Goal: Use online tool/utility: Utilize a website feature to perform a specific function

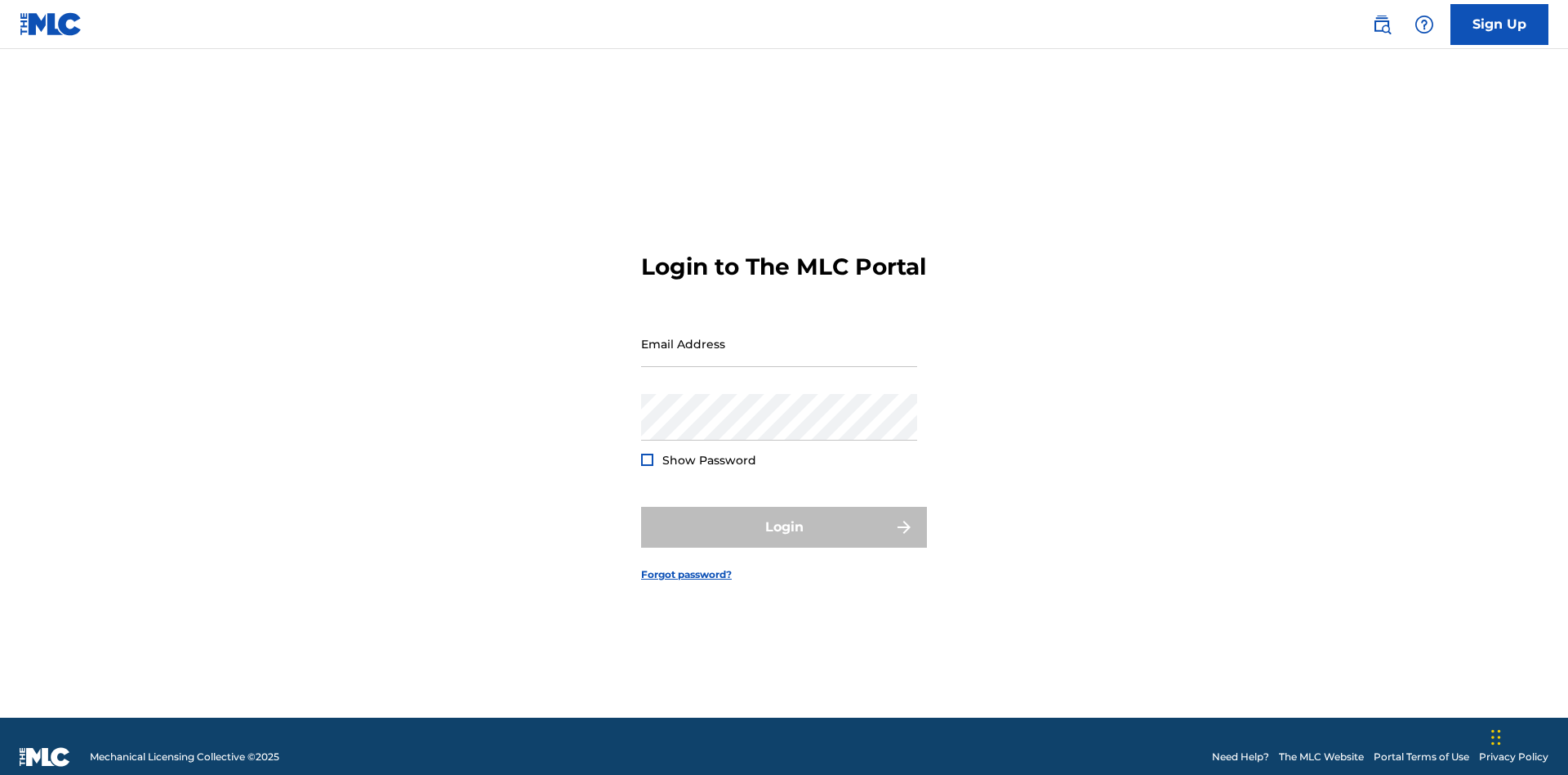
scroll to position [21, 0]
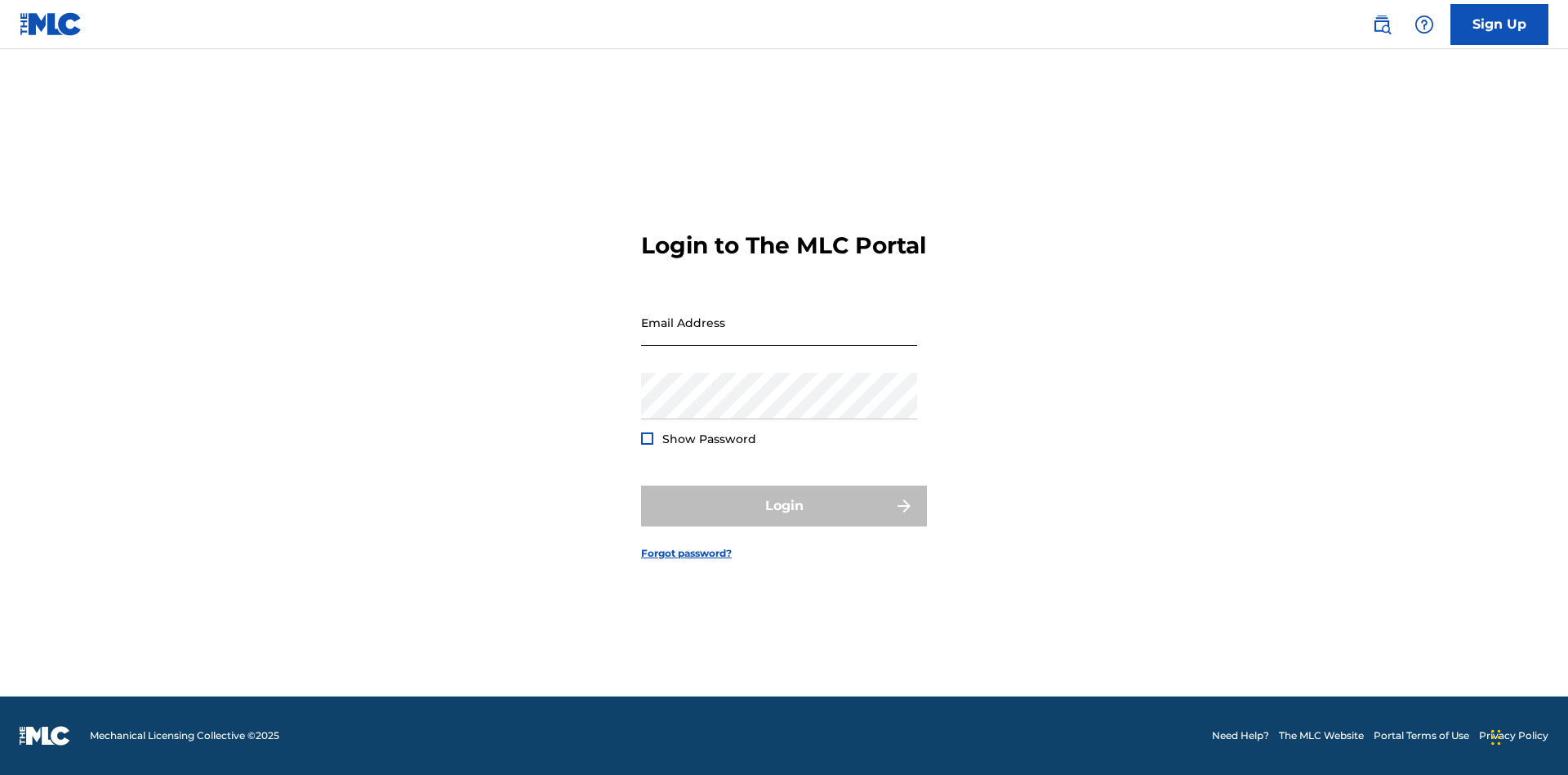
click at [779, 336] on input "Email Address" at bounding box center [778, 322] width 276 height 47
type input "[PERSON_NAME][EMAIL_ADDRESS][PERSON_NAME][DOMAIN_NAME]"
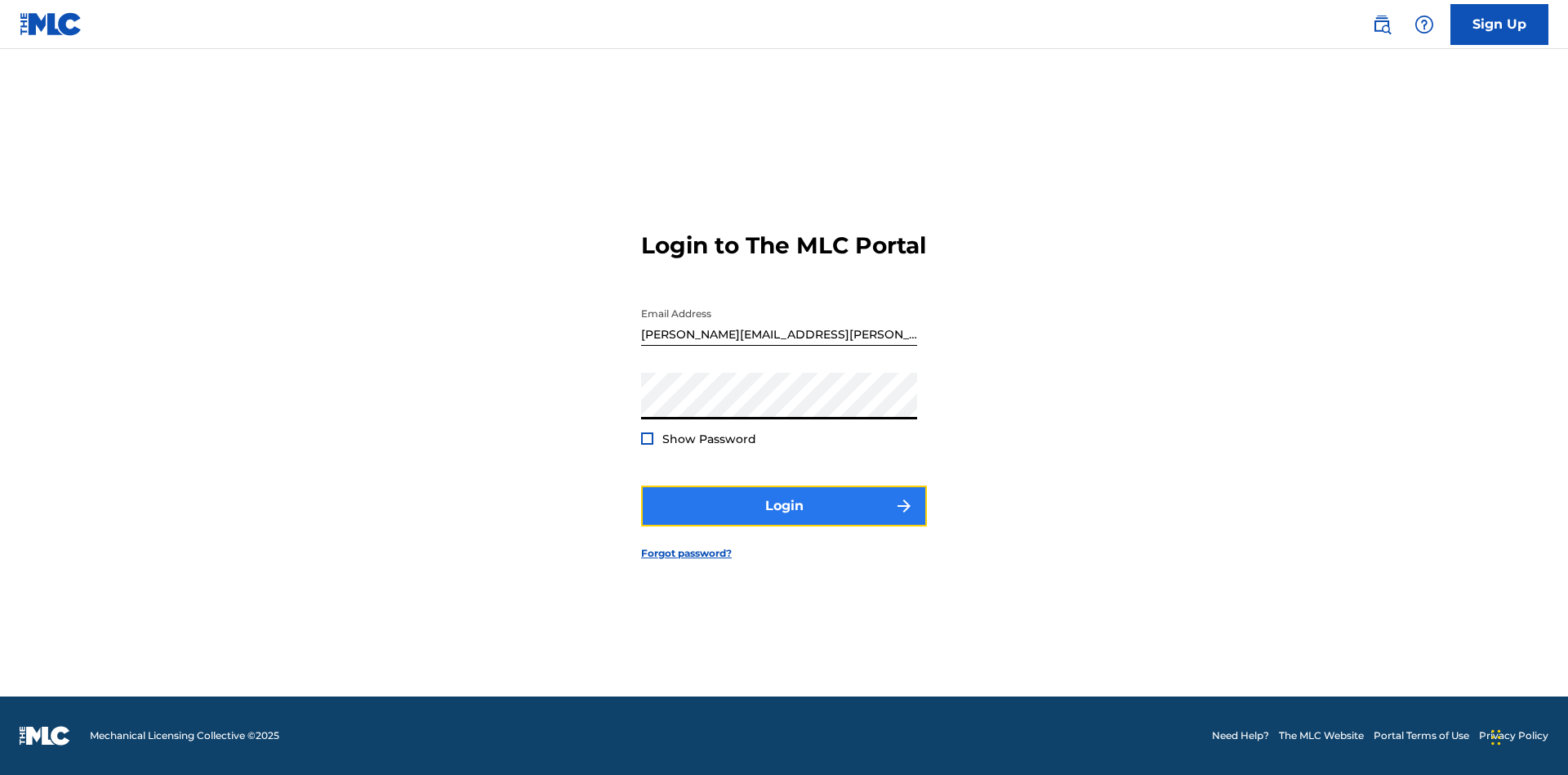
click at [784, 520] on button "Login" at bounding box center [784, 505] width 285 height 41
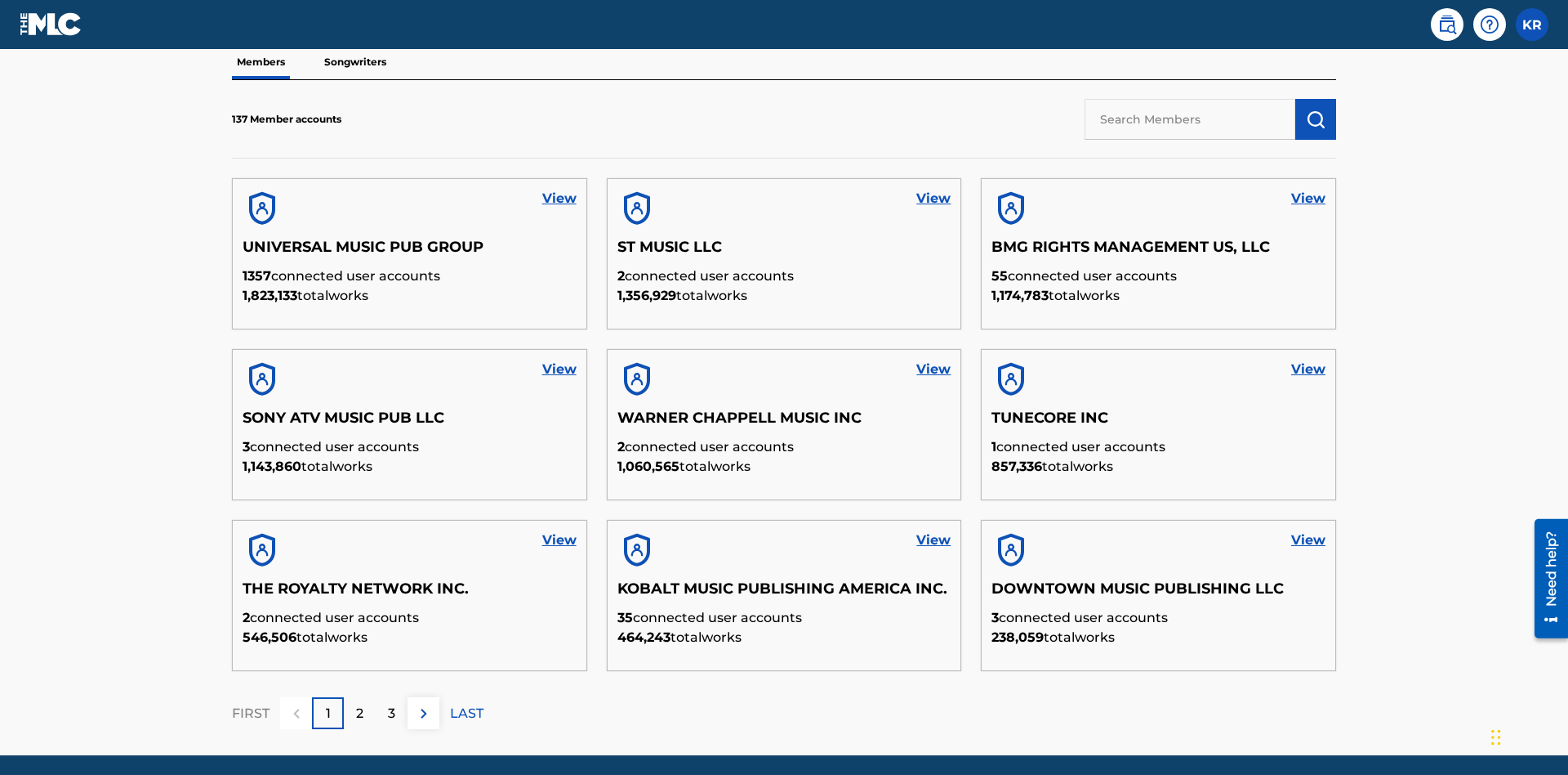
click at [1190, 119] on input "text" at bounding box center [1190, 119] width 211 height 41
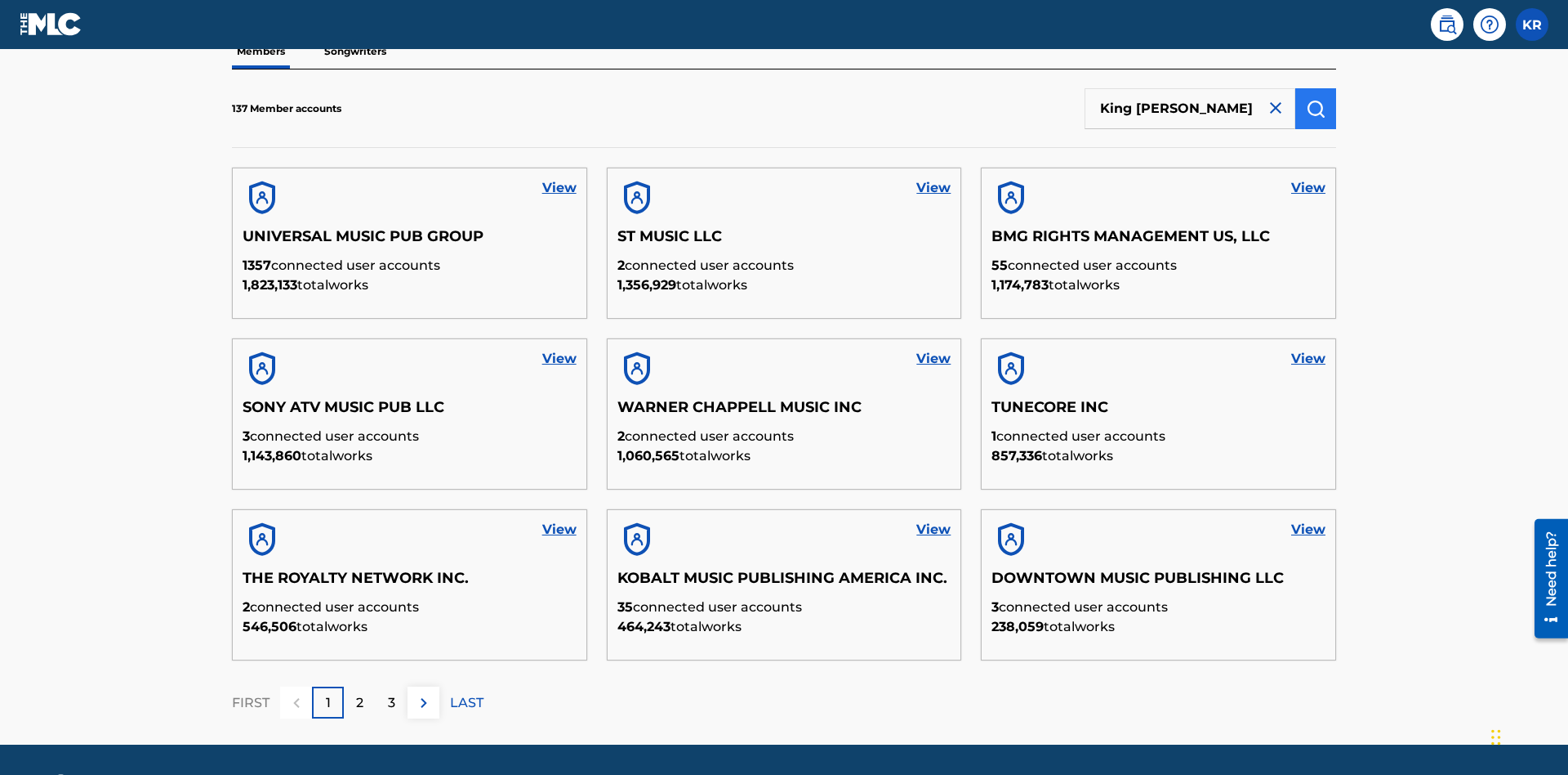
type input "King [PERSON_NAME]"
click at [1315, 108] on img "submit" at bounding box center [1315, 108] width 20 height 20
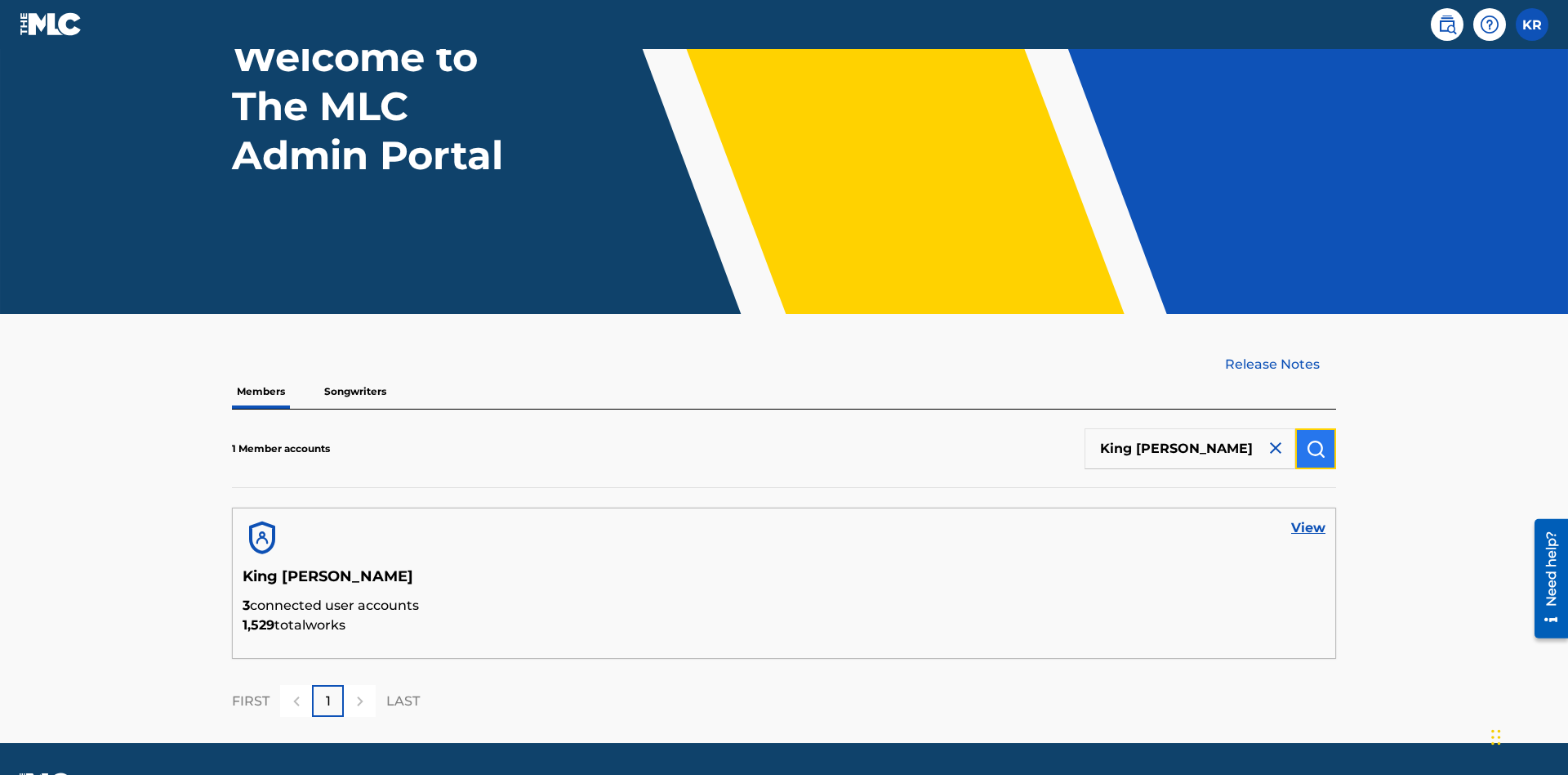
scroll to position [182, 0]
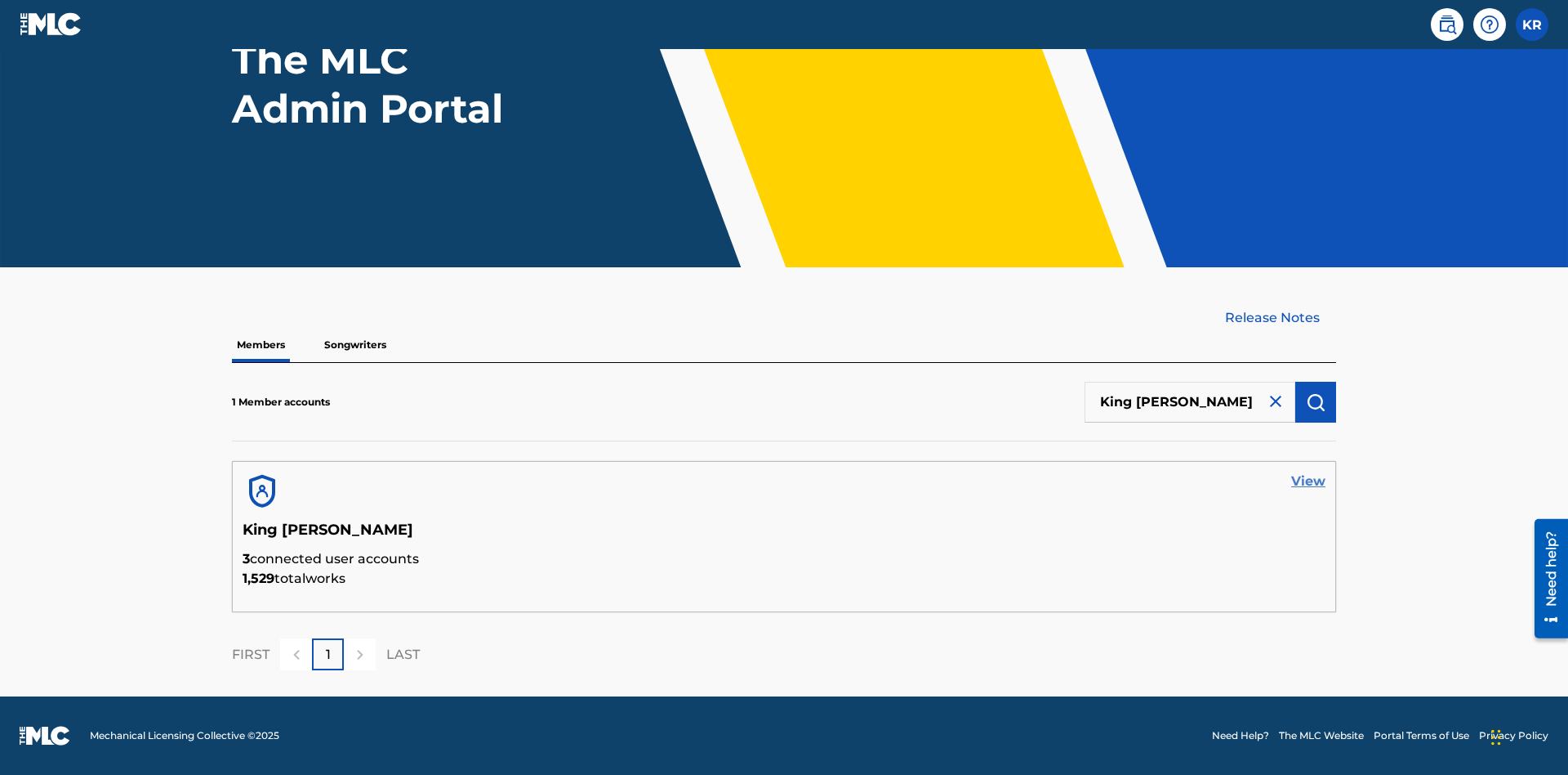
click at [1308, 481] on link "View" at bounding box center [1308, 481] width 35 height 20
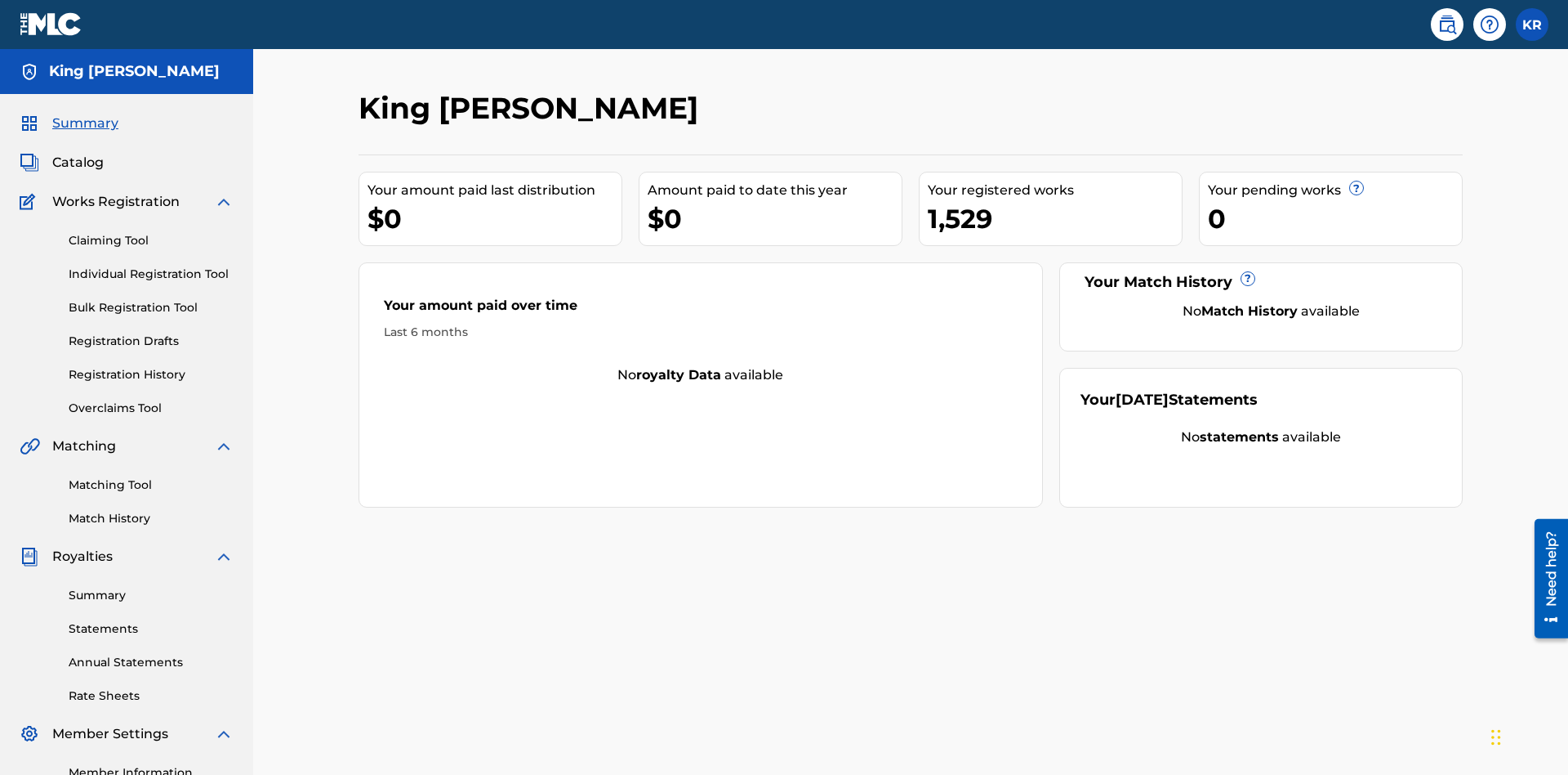
scroll to position [205, 0]
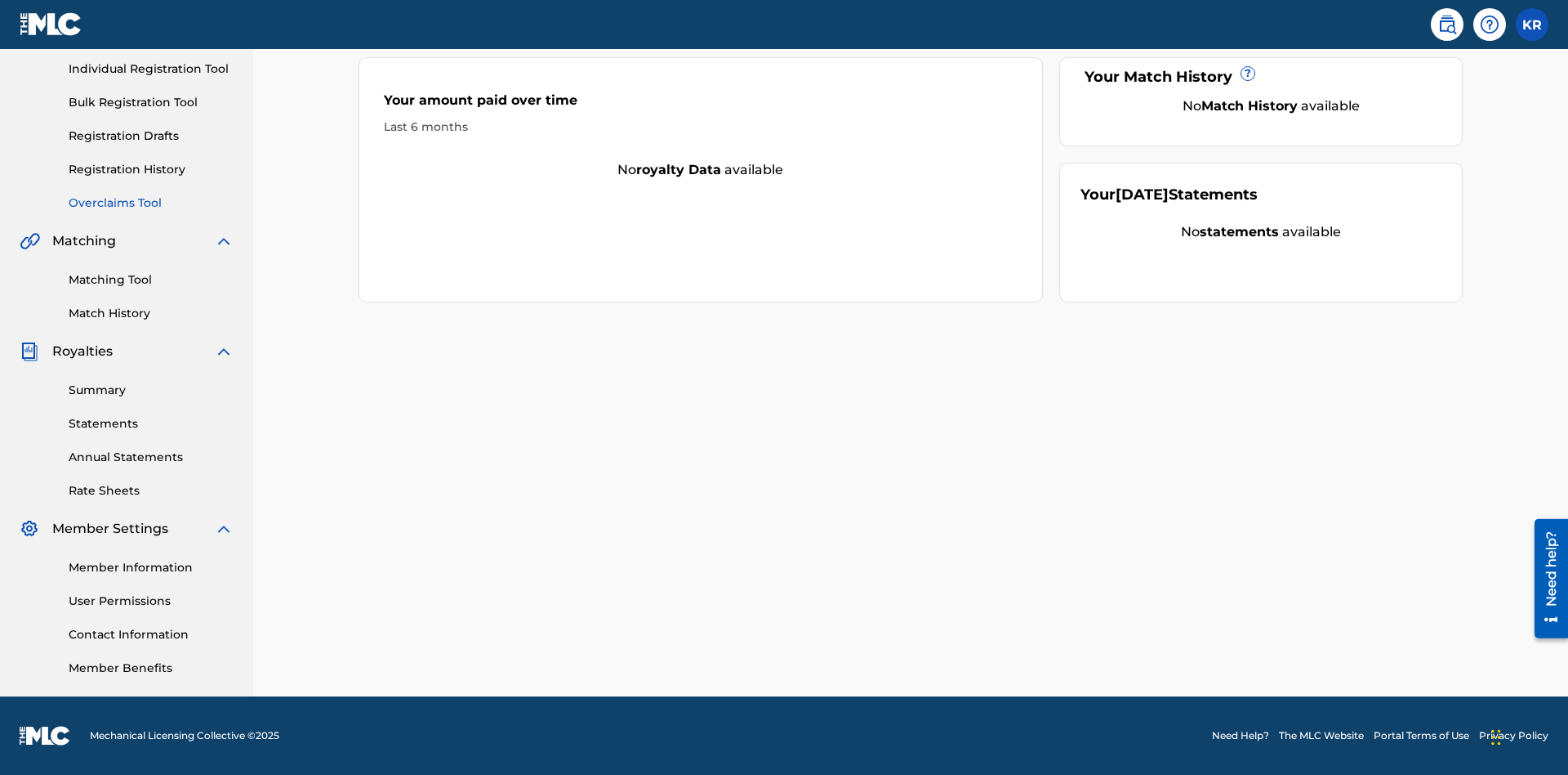
click at [151, 203] on link "Overclaims Tool" at bounding box center [151, 202] width 165 height 17
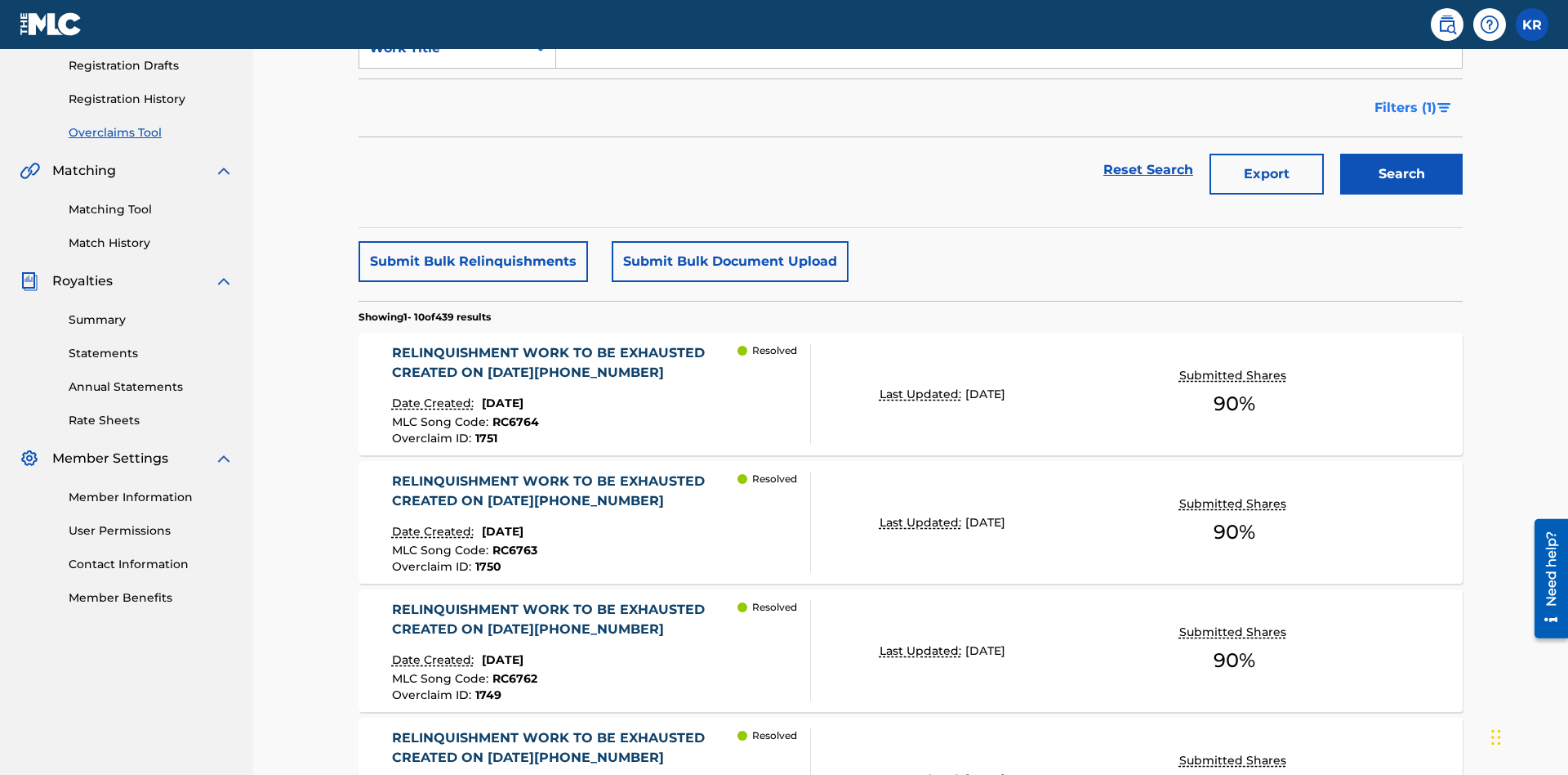
click at [1405, 108] on span "Filters ( 1 )" at bounding box center [1406, 108] width 62 height 20
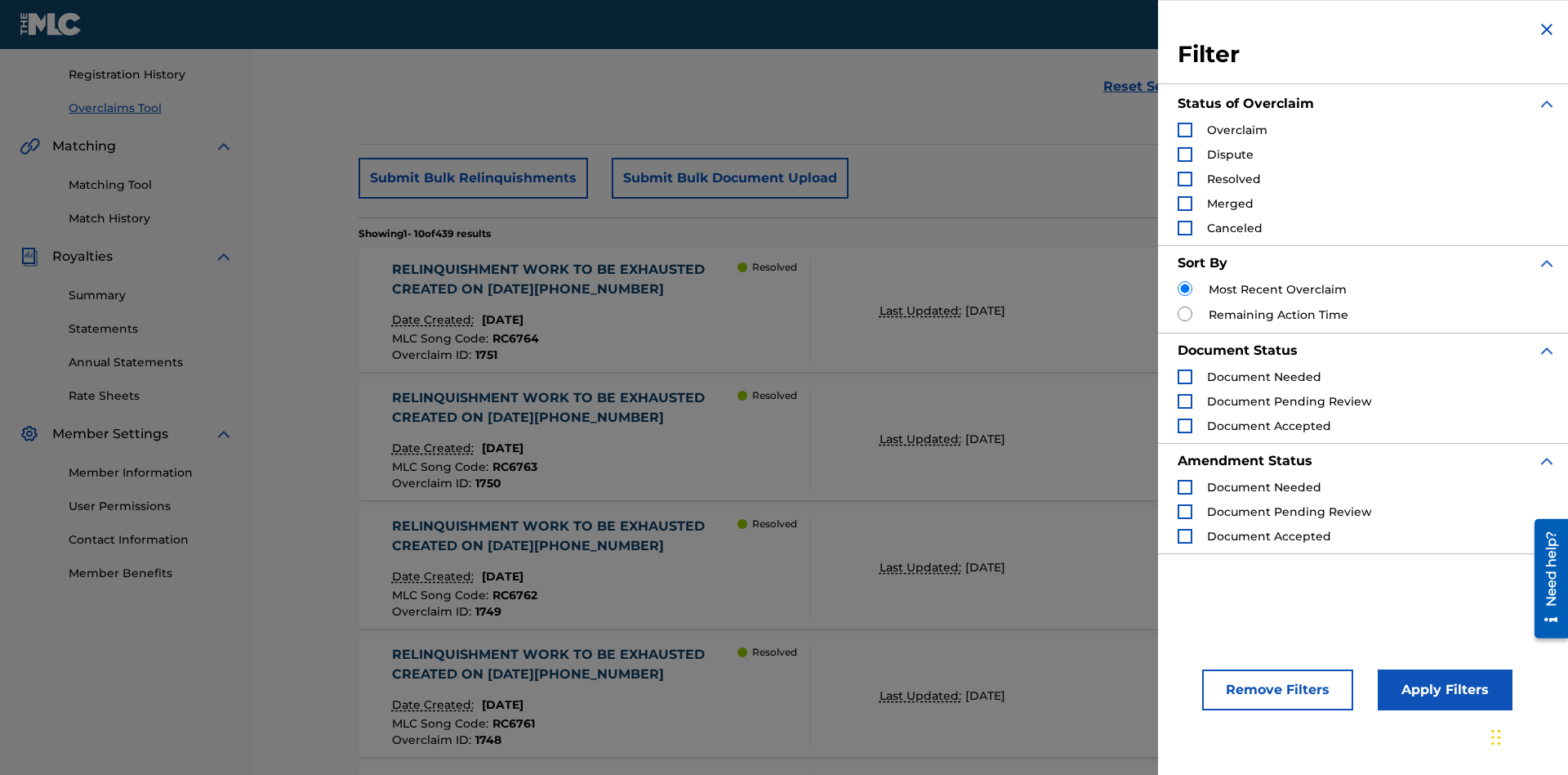
click at [1185, 130] on div "Search Form" at bounding box center [1185, 129] width 15 height 15
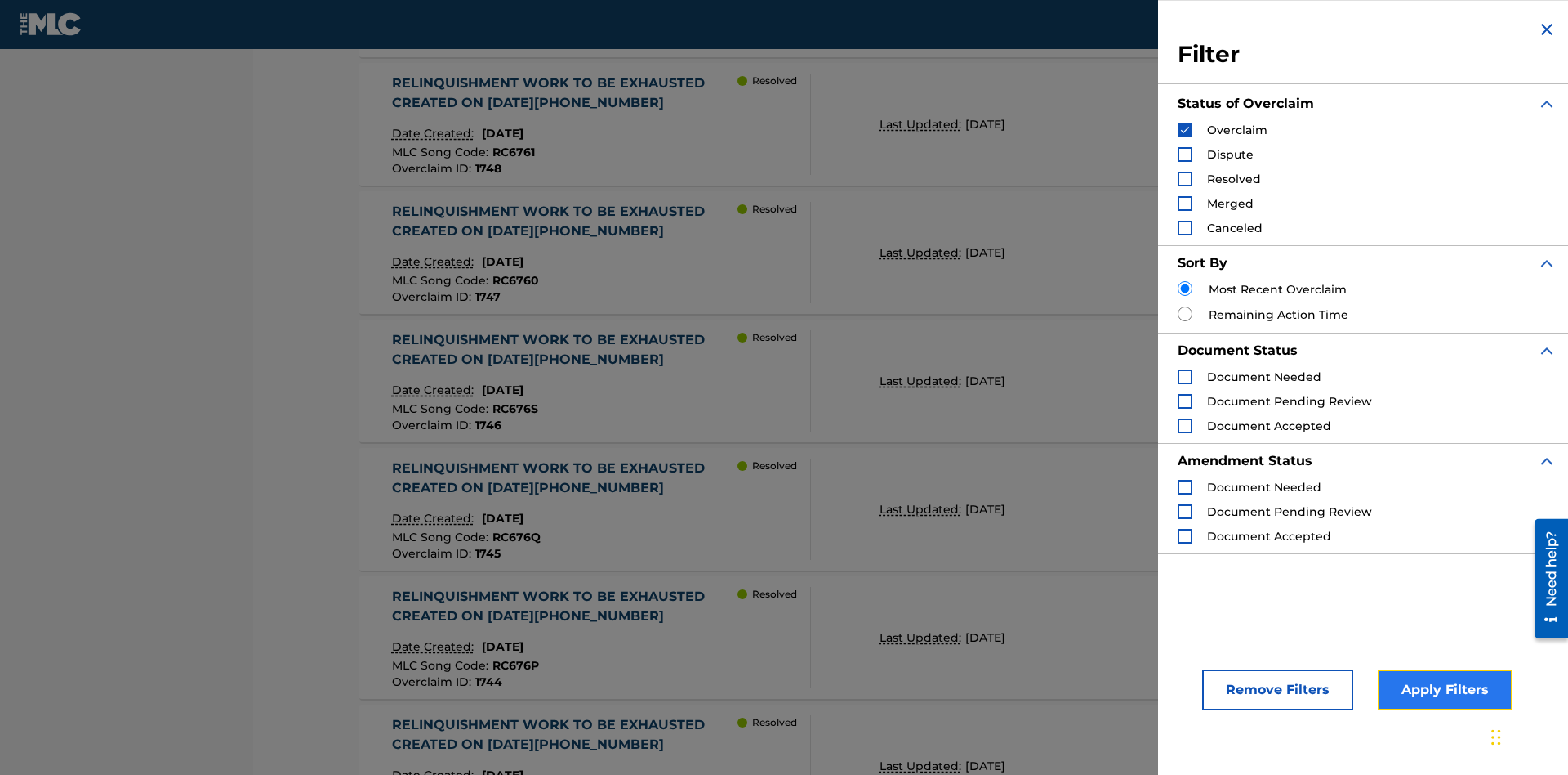
click at [1442, 690] on button "Apply Filters" at bounding box center [1445, 690] width 135 height 41
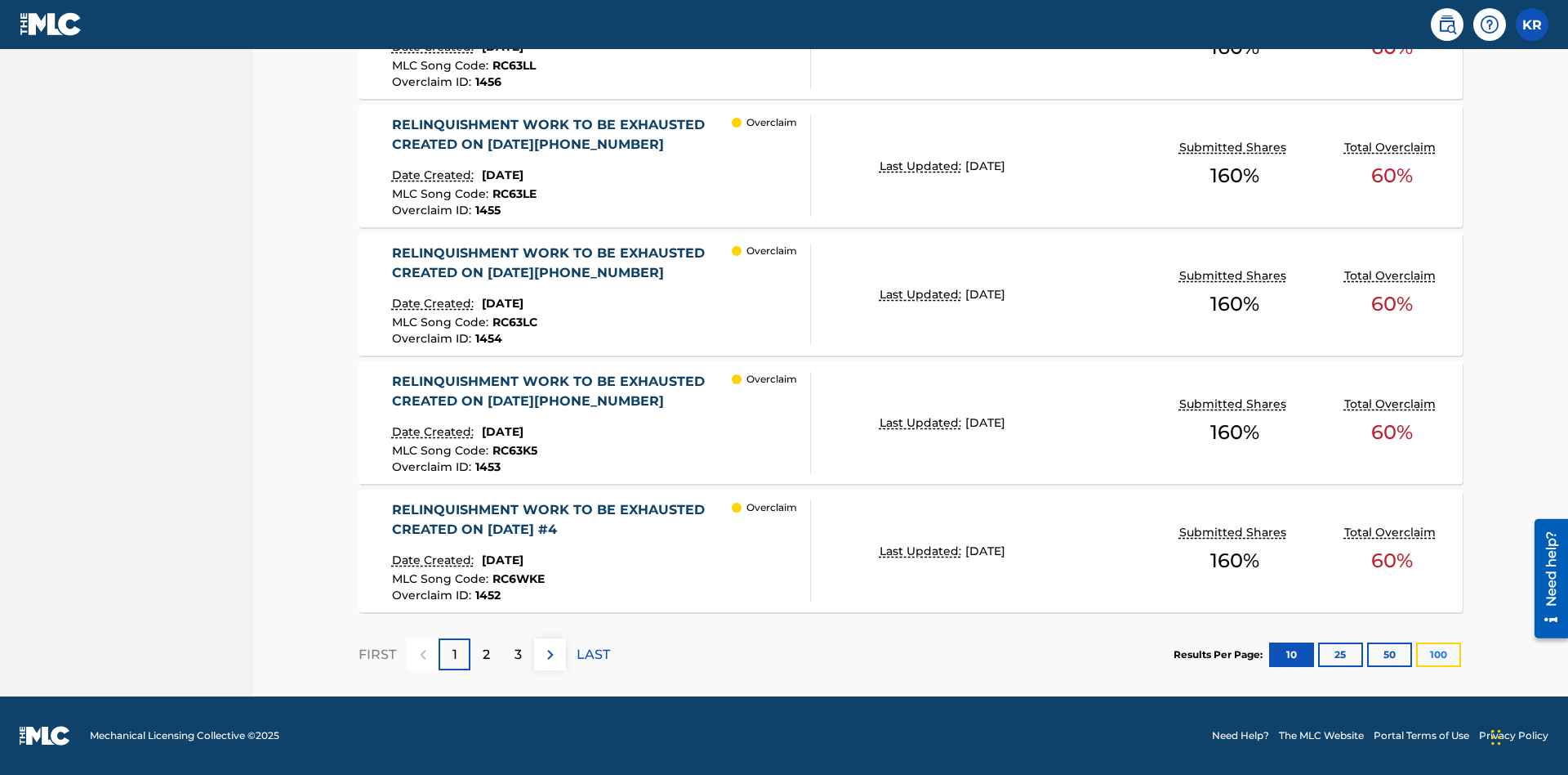
click at [1439, 654] on button "100" at bounding box center [1439, 654] width 45 height 25
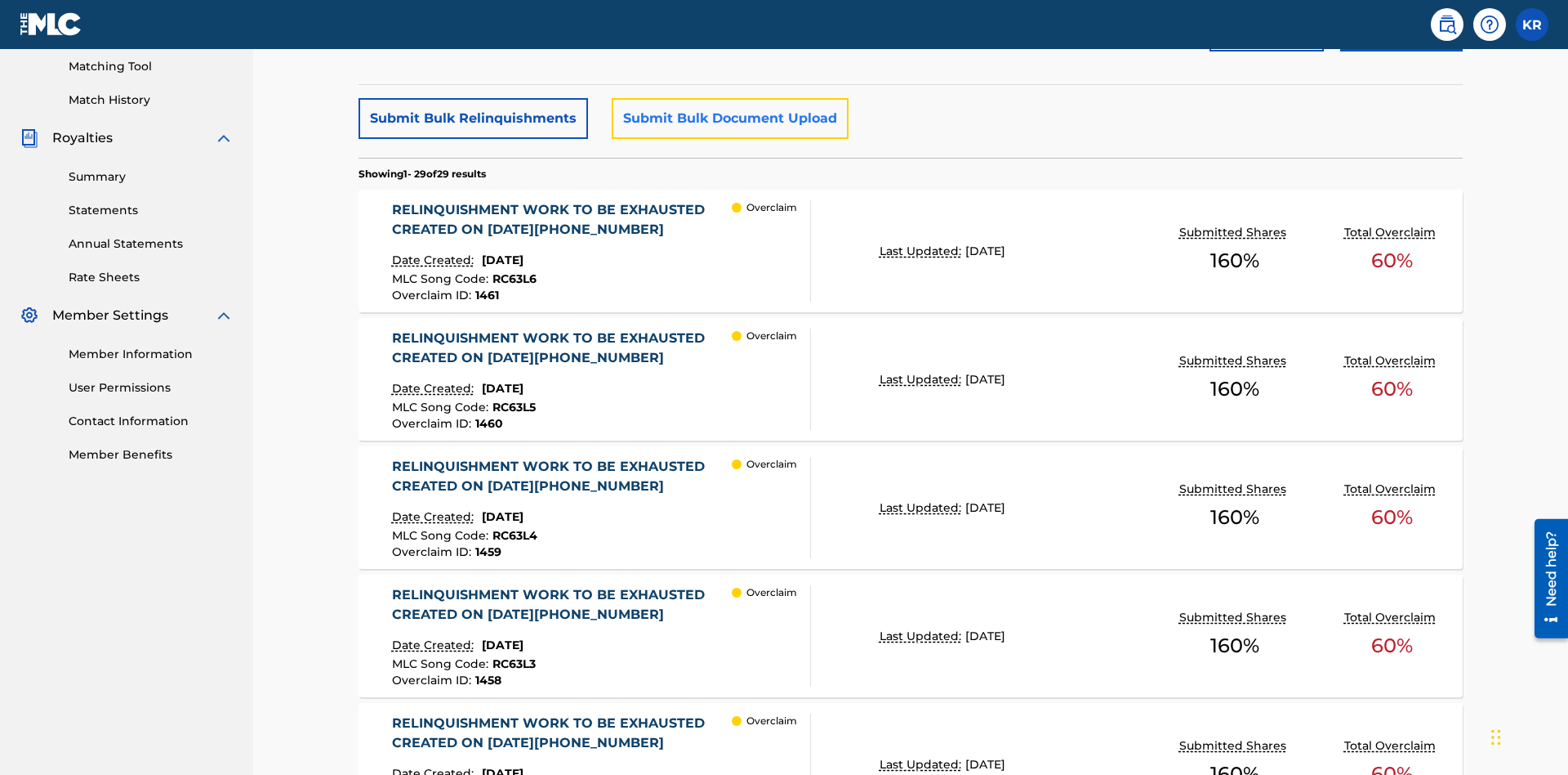
click at [728, 119] on button "Submit Bulk Document Upload" at bounding box center [729, 119] width 237 height 41
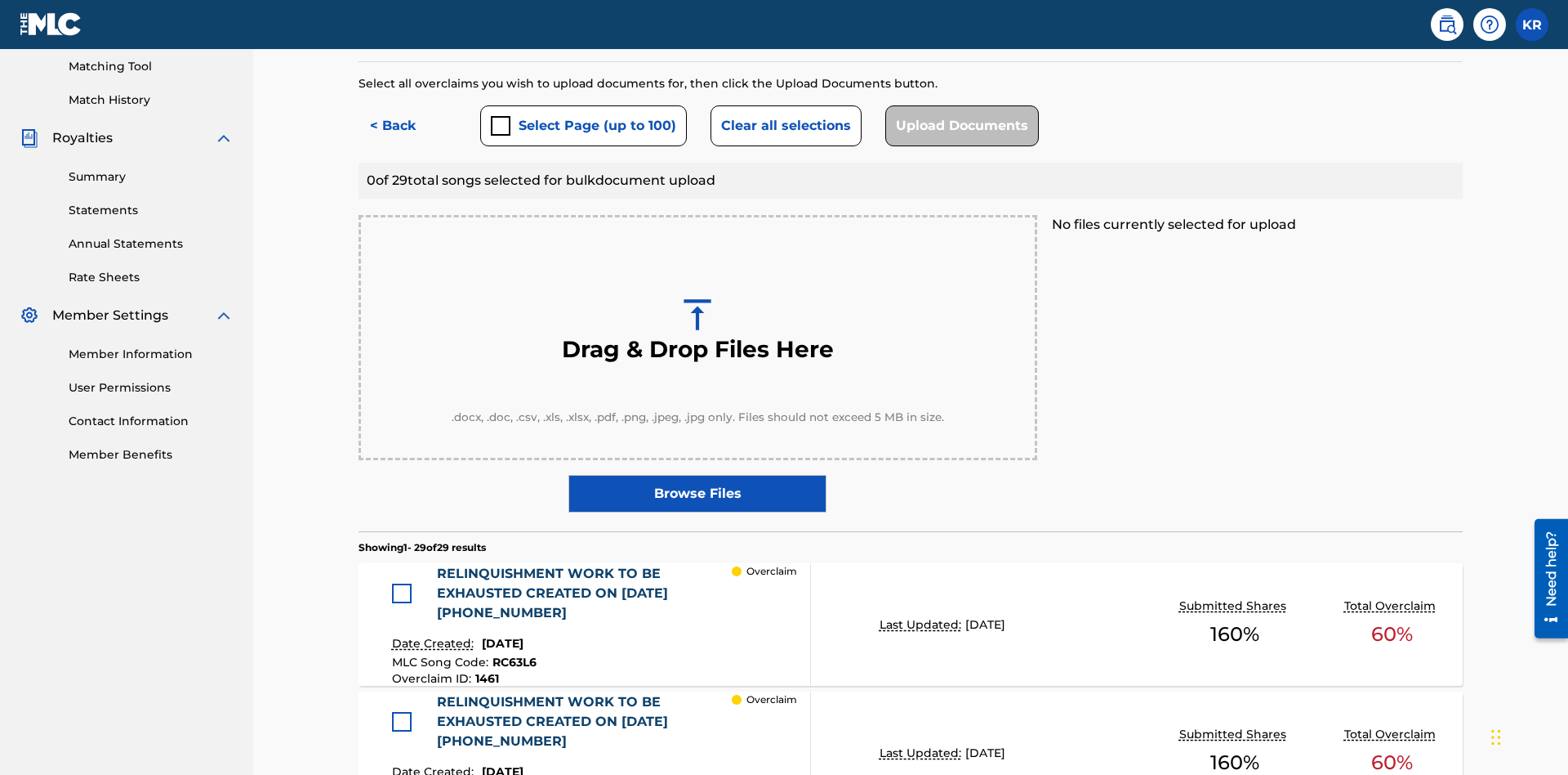
scroll to position [426, 0]
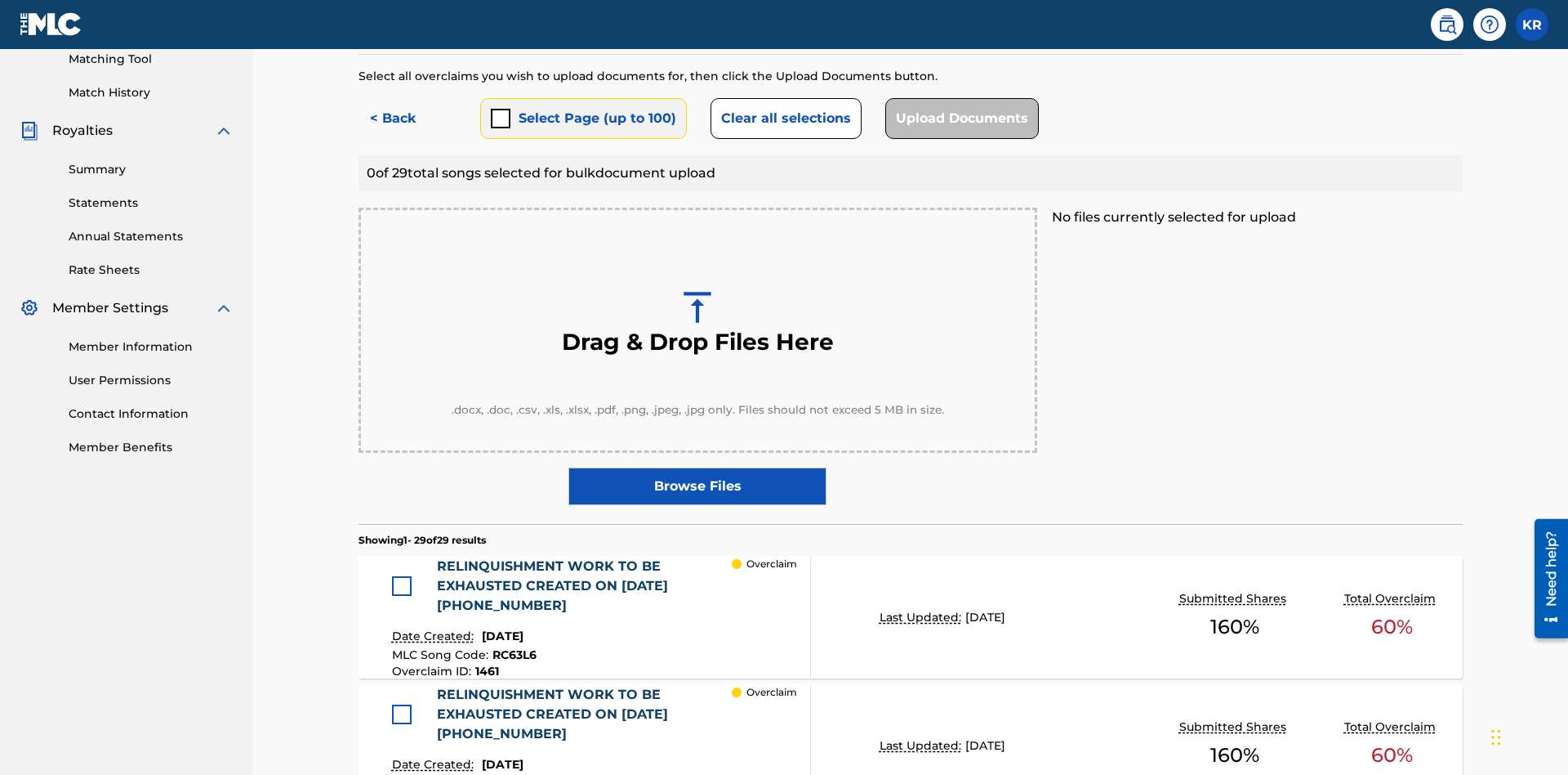
click at [582, 119] on button "Select Page (up to 100)" at bounding box center [583, 119] width 207 height 41
